Goal: Task Accomplishment & Management: Manage account settings

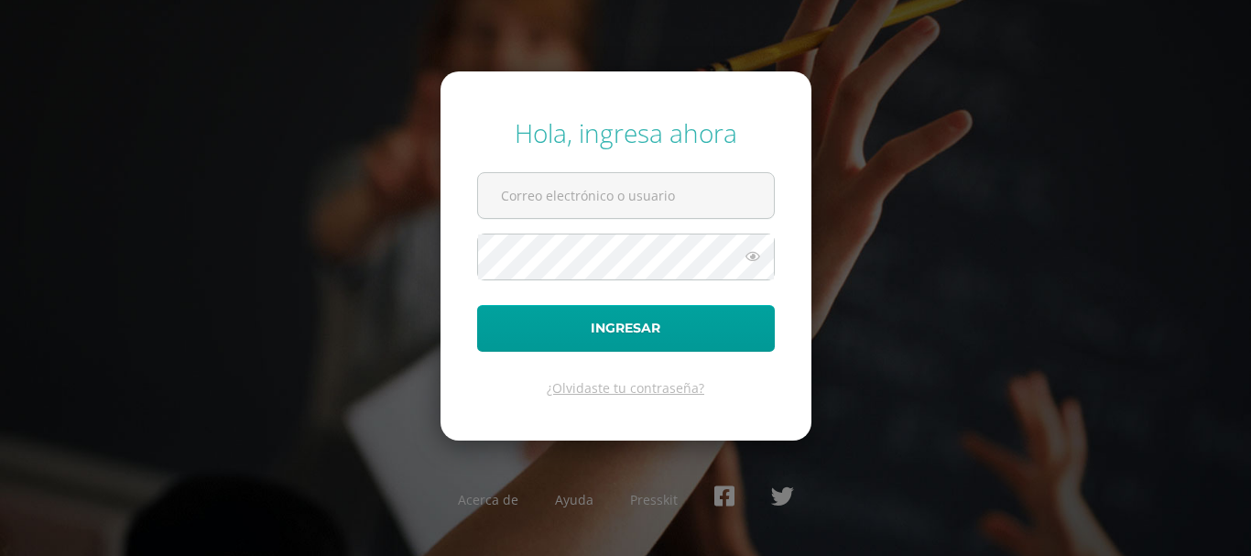
click at [477, 305] on button "Ingresar" at bounding box center [626, 328] width 298 height 47
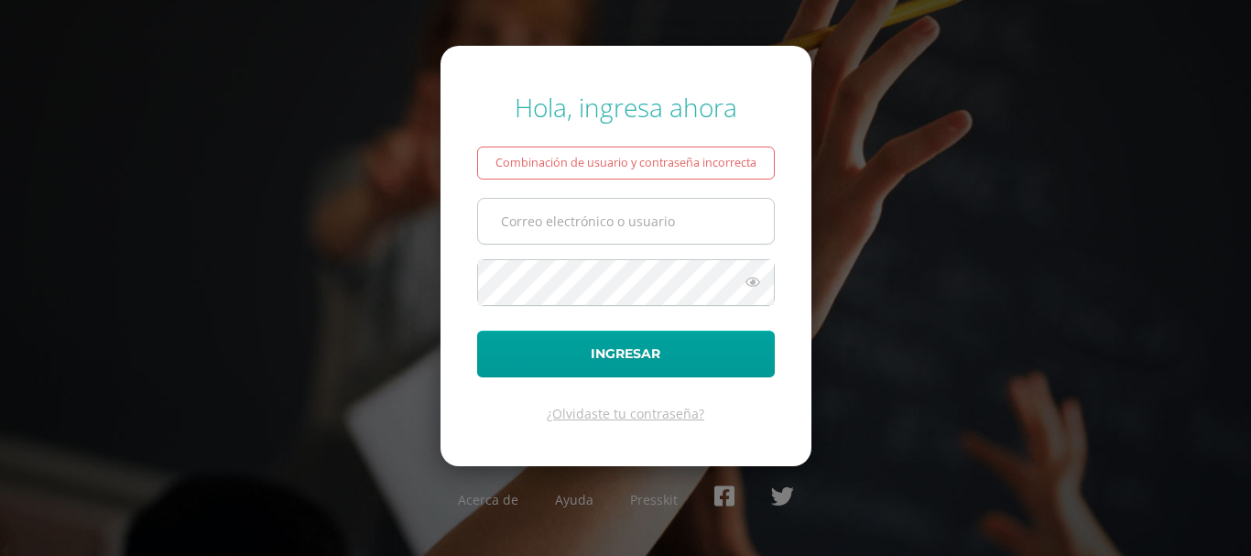
click at [521, 225] on input "text" at bounding box center [626, 221] width 296 height 45
type input "fcruz@bilinguesanjuan.edu.gt"
click at [999, 276] on div "Hola, ingresa ahora Combinación de usuario y contraseña incorrecta fcruz@biling…" at bounding box center [625, 277] width 1181 height 405
